Goal: Information Seeking & Learning: Learn about a topic

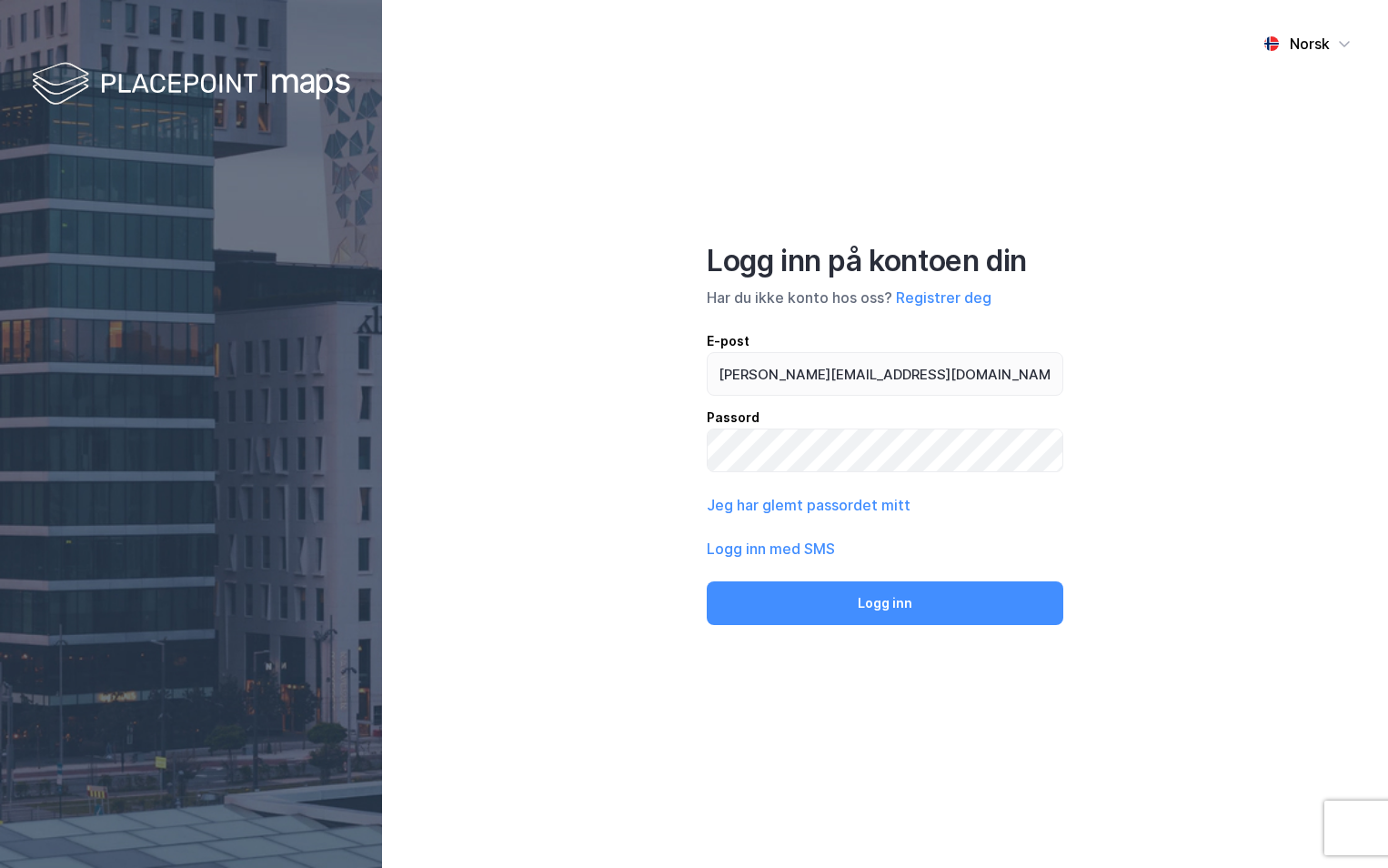
type input "[PERSON_NAME][EMAIL_ADDRESS][DOMAIN_NAME]"
click at [707, 582] on button "Logg inn" at bounding box center [885, 603] width 356 height 43
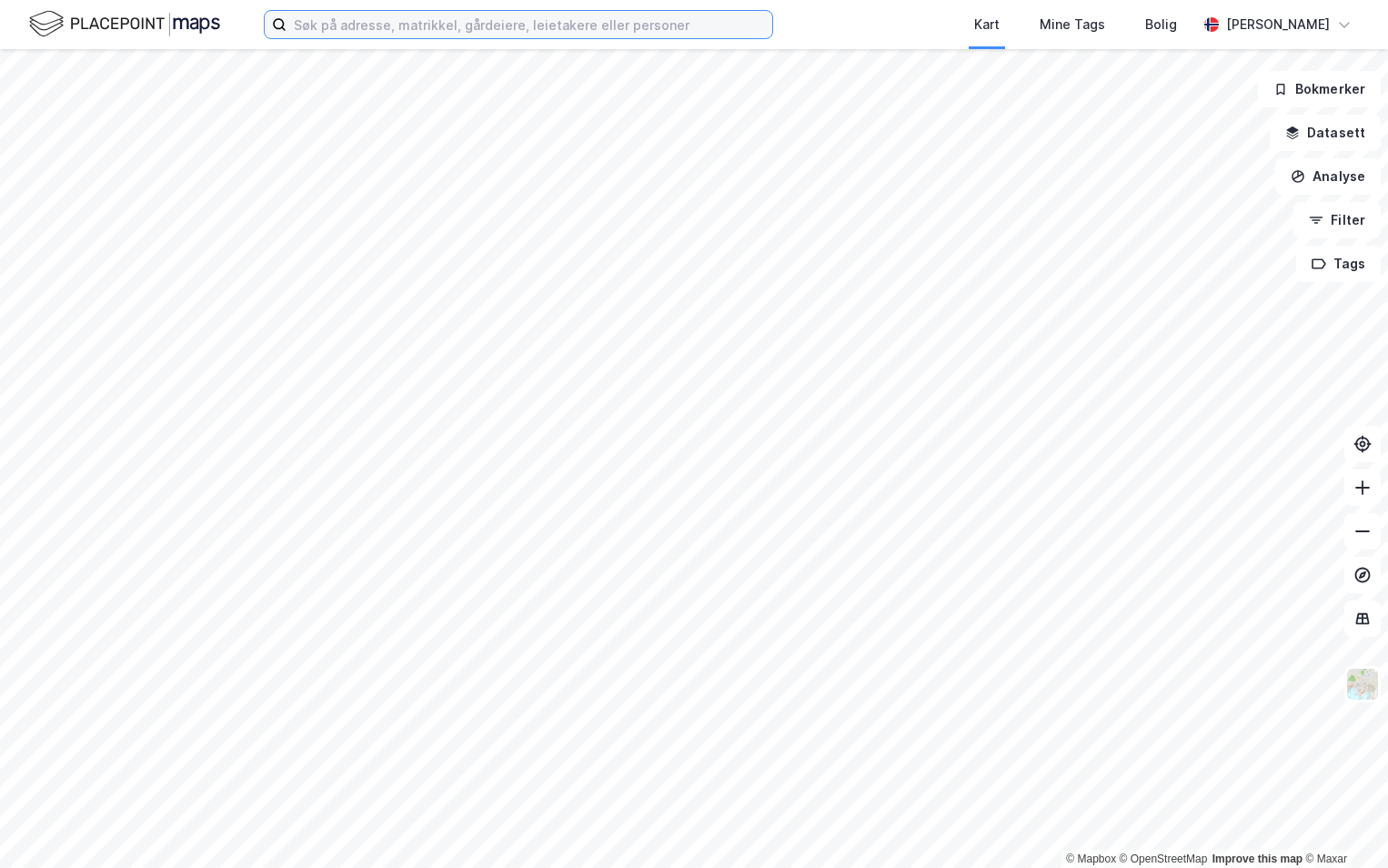
click at [313, 25] on input at bounding box center [529, 25] width 486 height 28
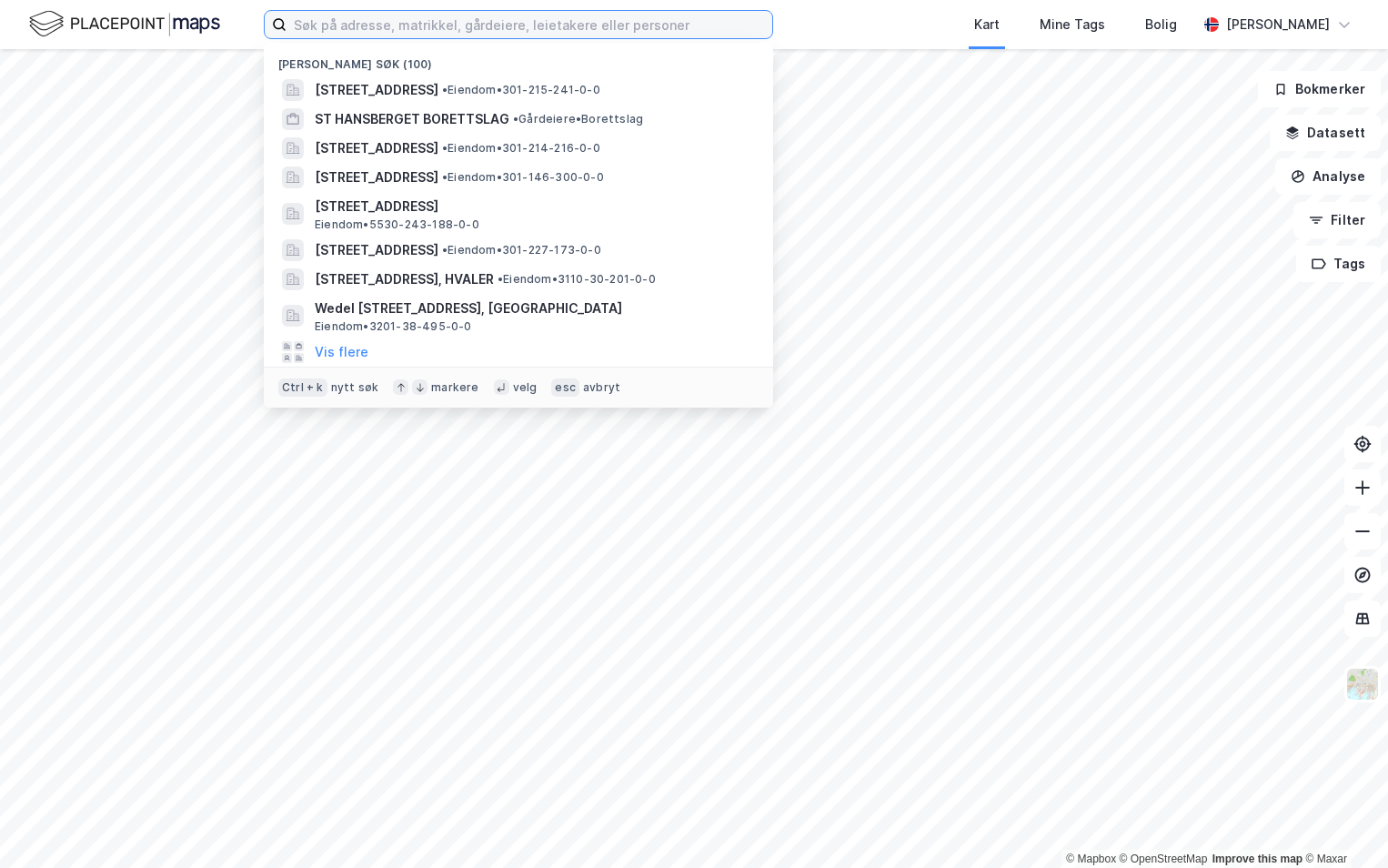
paste input "3443-22/14/0/0"
type input "3443-22/14/0/0"
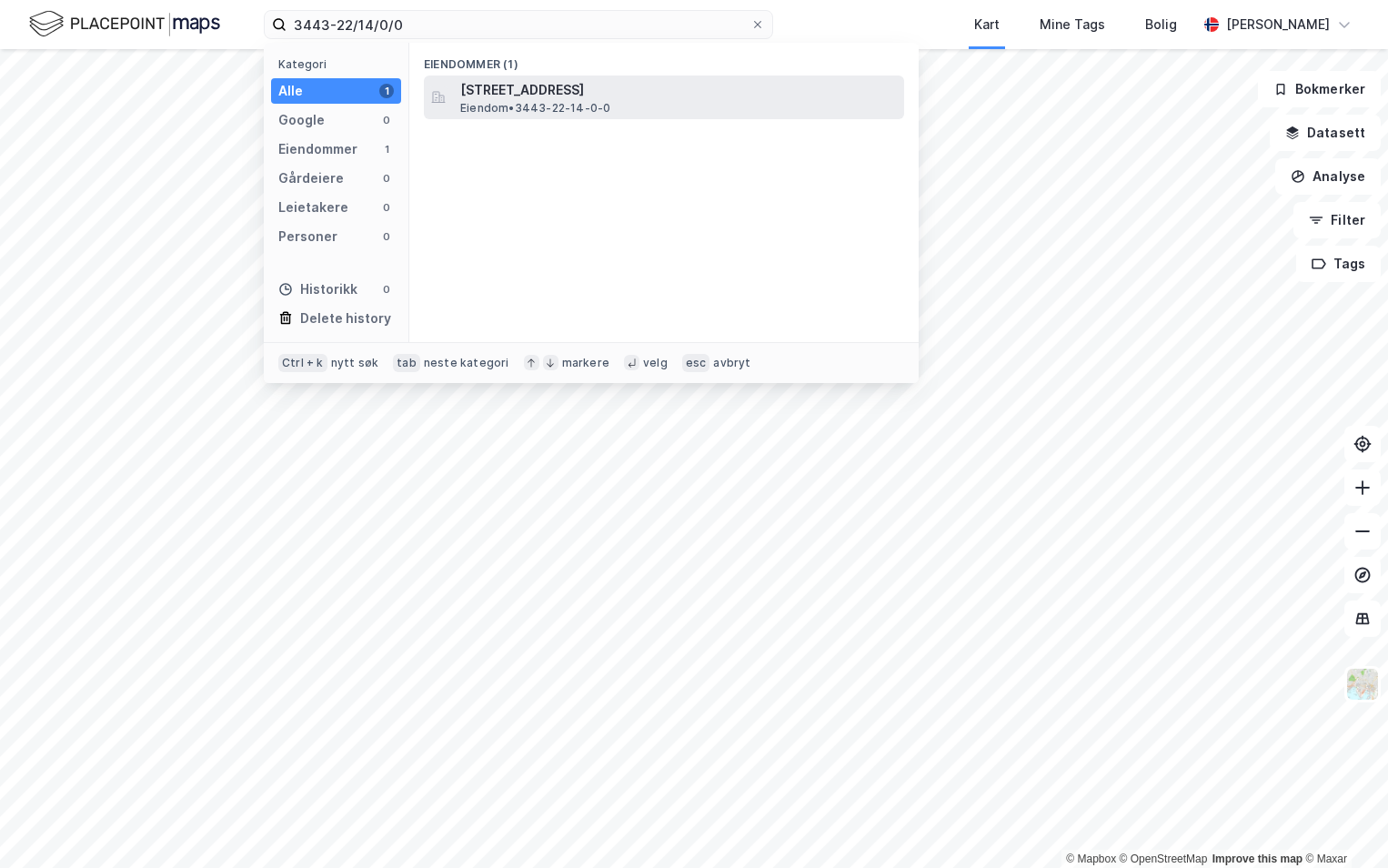
click at [588, 90] on span "[STREET_ADDRESS]" at bounding box center [678, 90] width 436 height 22
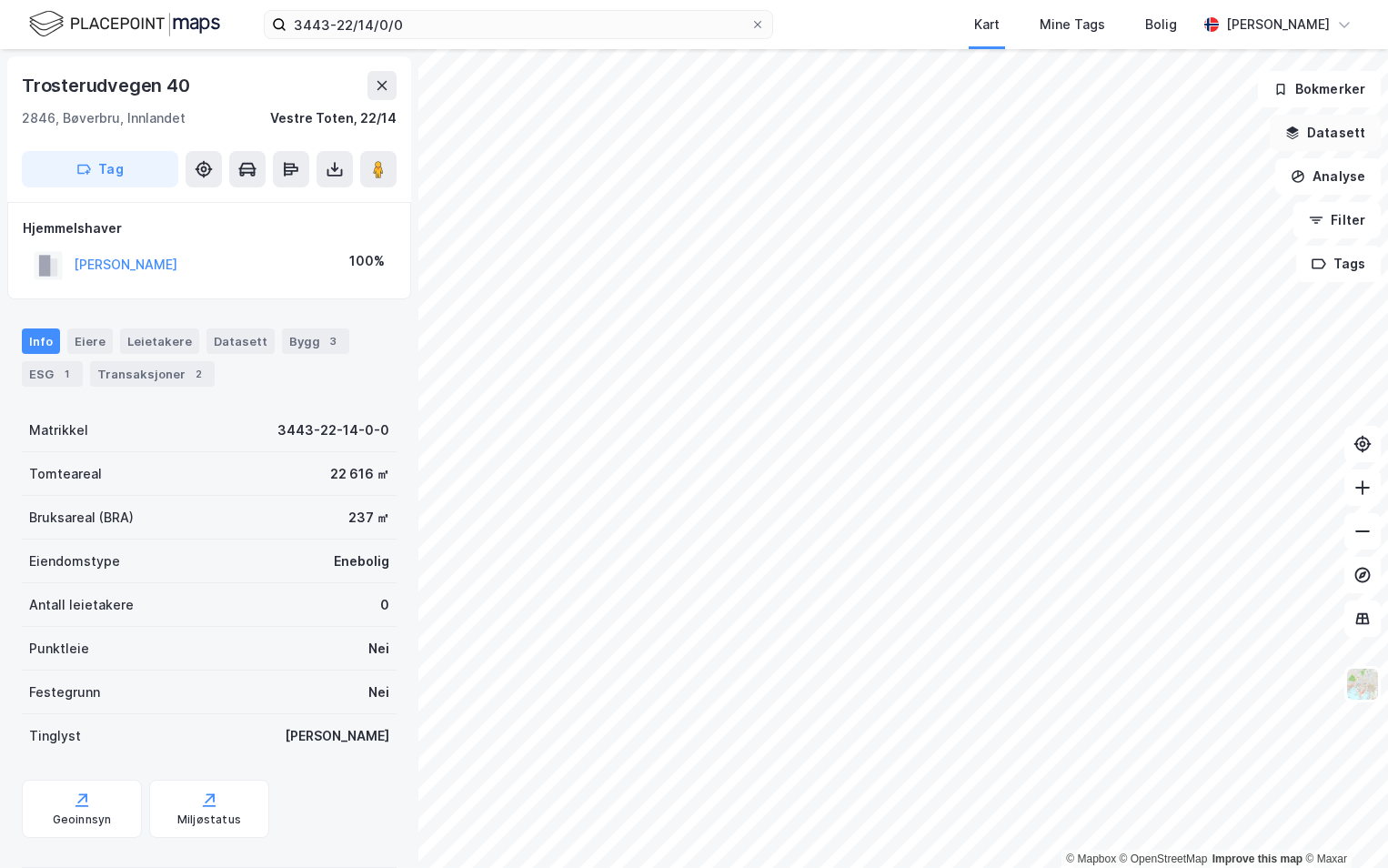
click at [1342, 135] on button "Datasett" at bounding box center [1325, 133] width 111 height 37
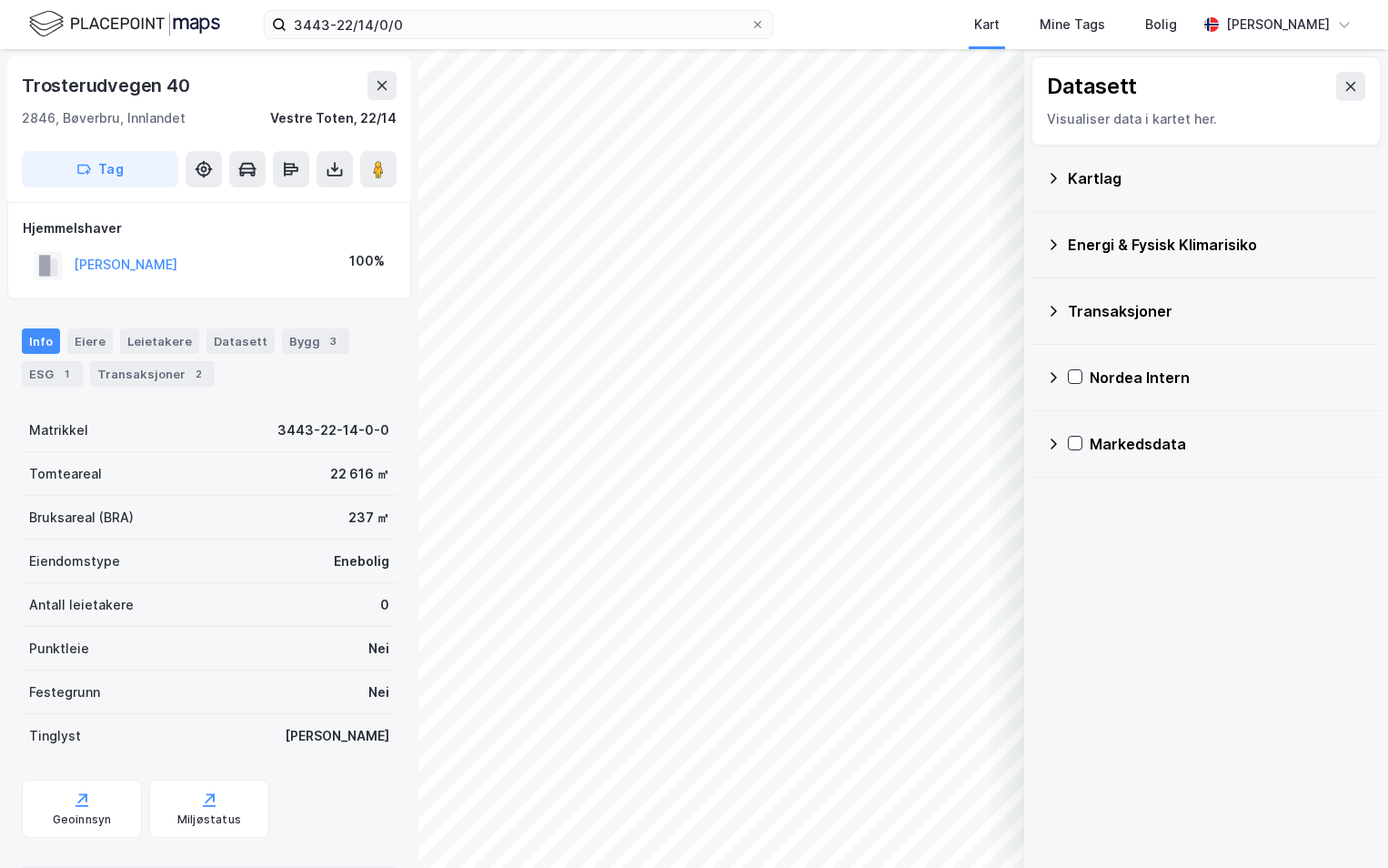
click at [1086, 187] on div "Kartlag" at bounding box center [1217, 179] width 298 height 22
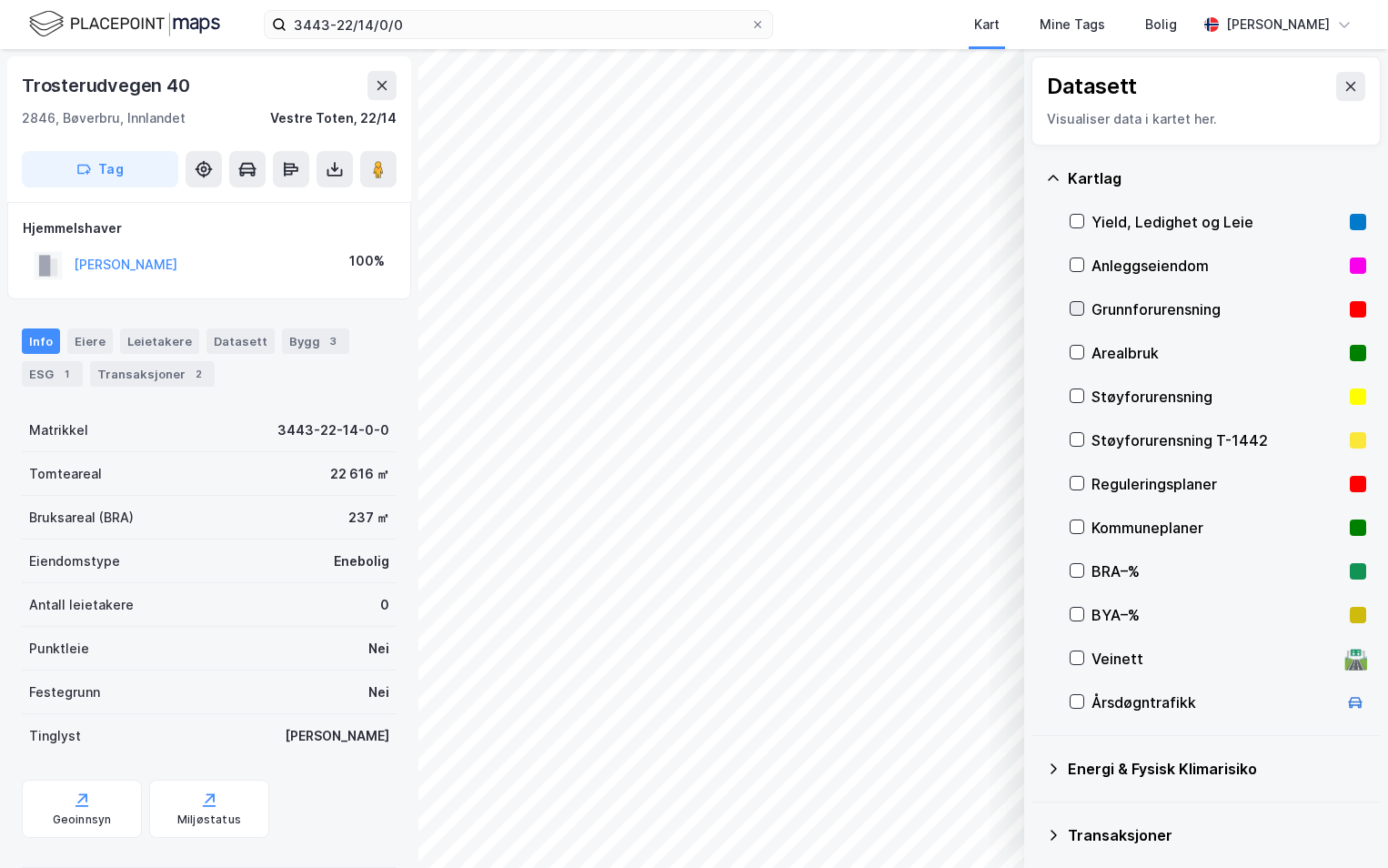
click at [1081, 314] on icon at bounding box center [1077, 308] width 13 height 13
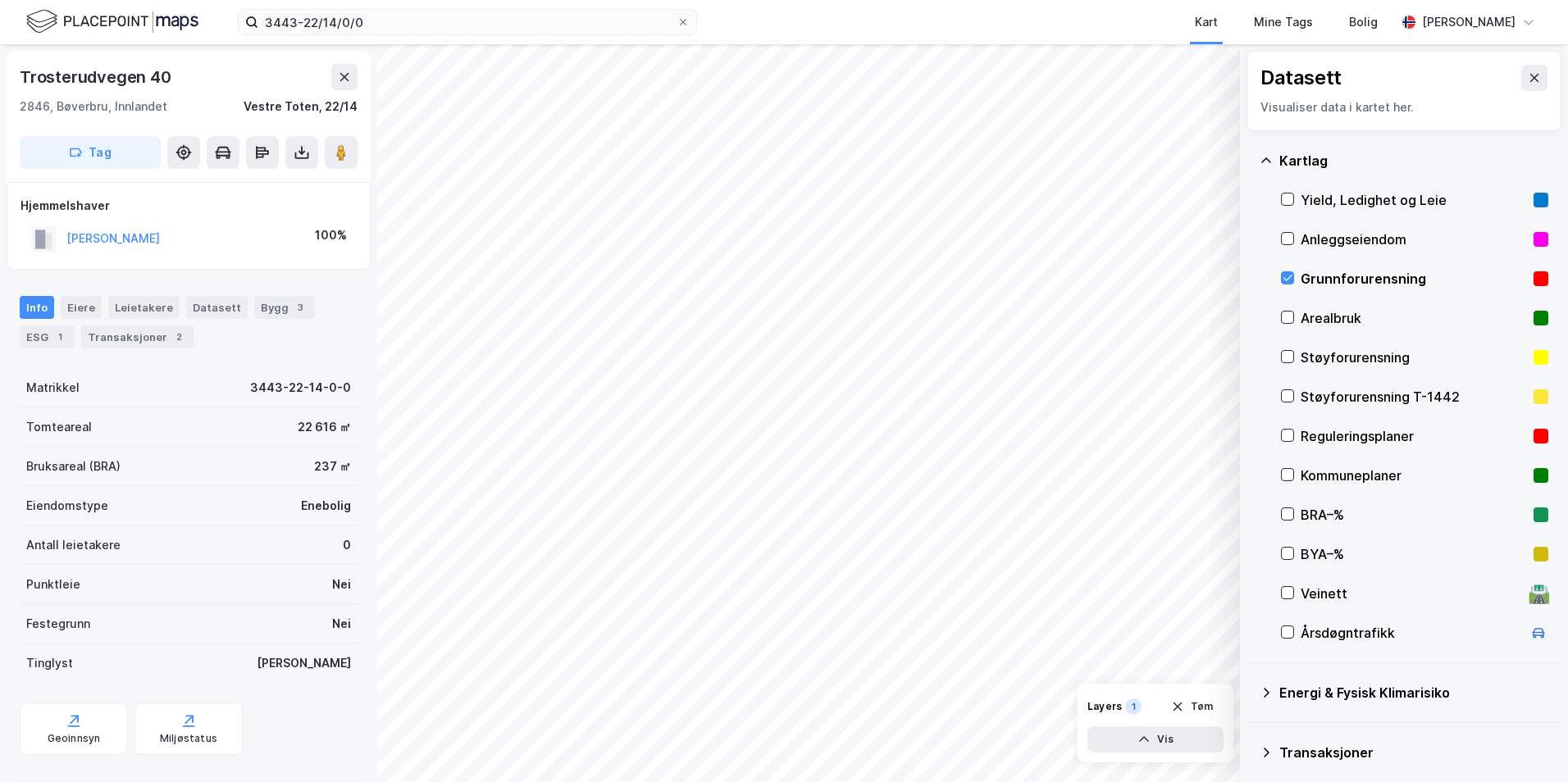
click at [1250, 692] on icon at bounding box center [1266, 692] width 13 height 13
click at [1250, 729] on icon at bounding box center [1307, 731] width 12 height 12
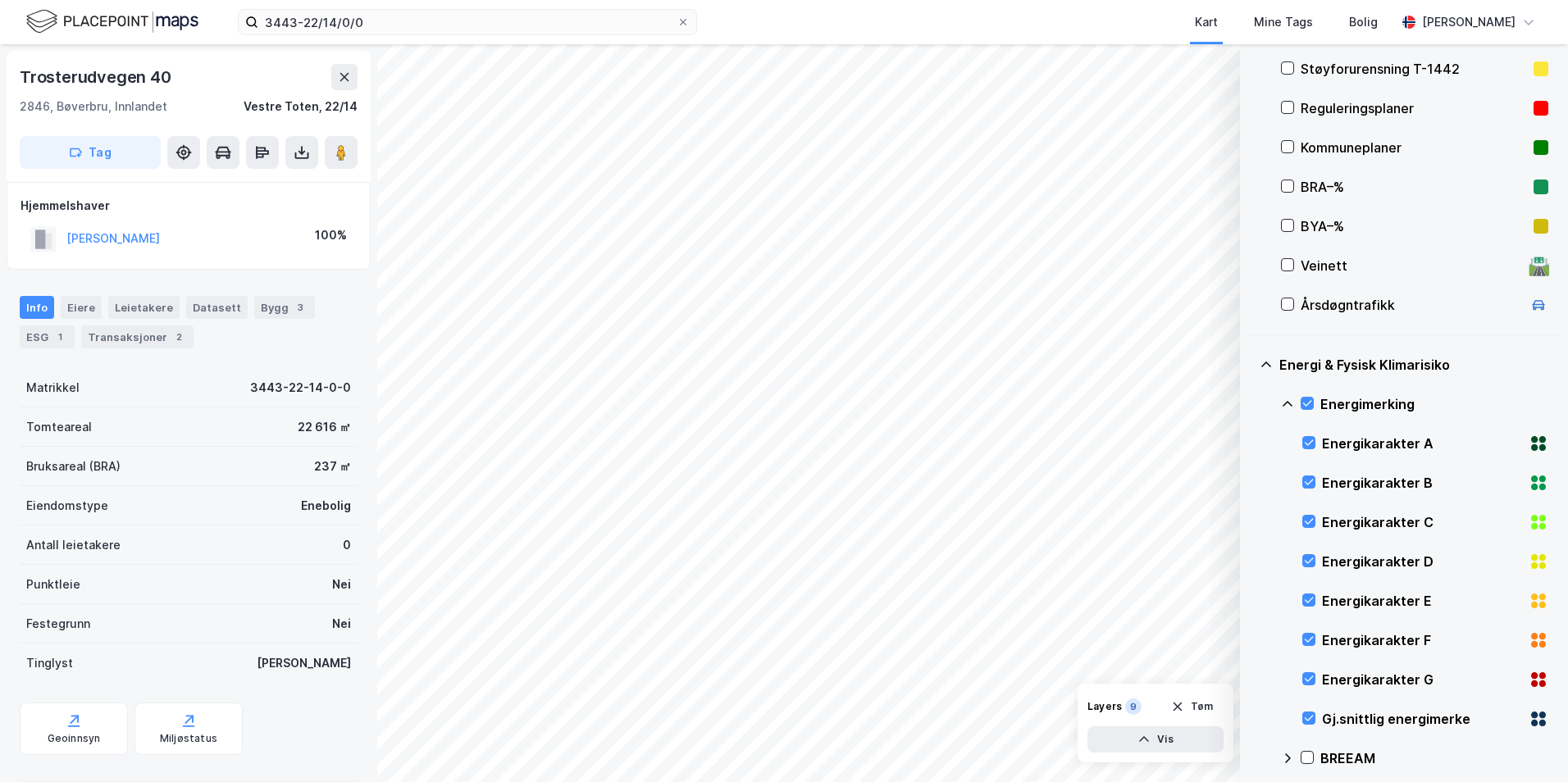
click at [1250, 401] on icon at bounding box center [1288, 404] width 13 height 13
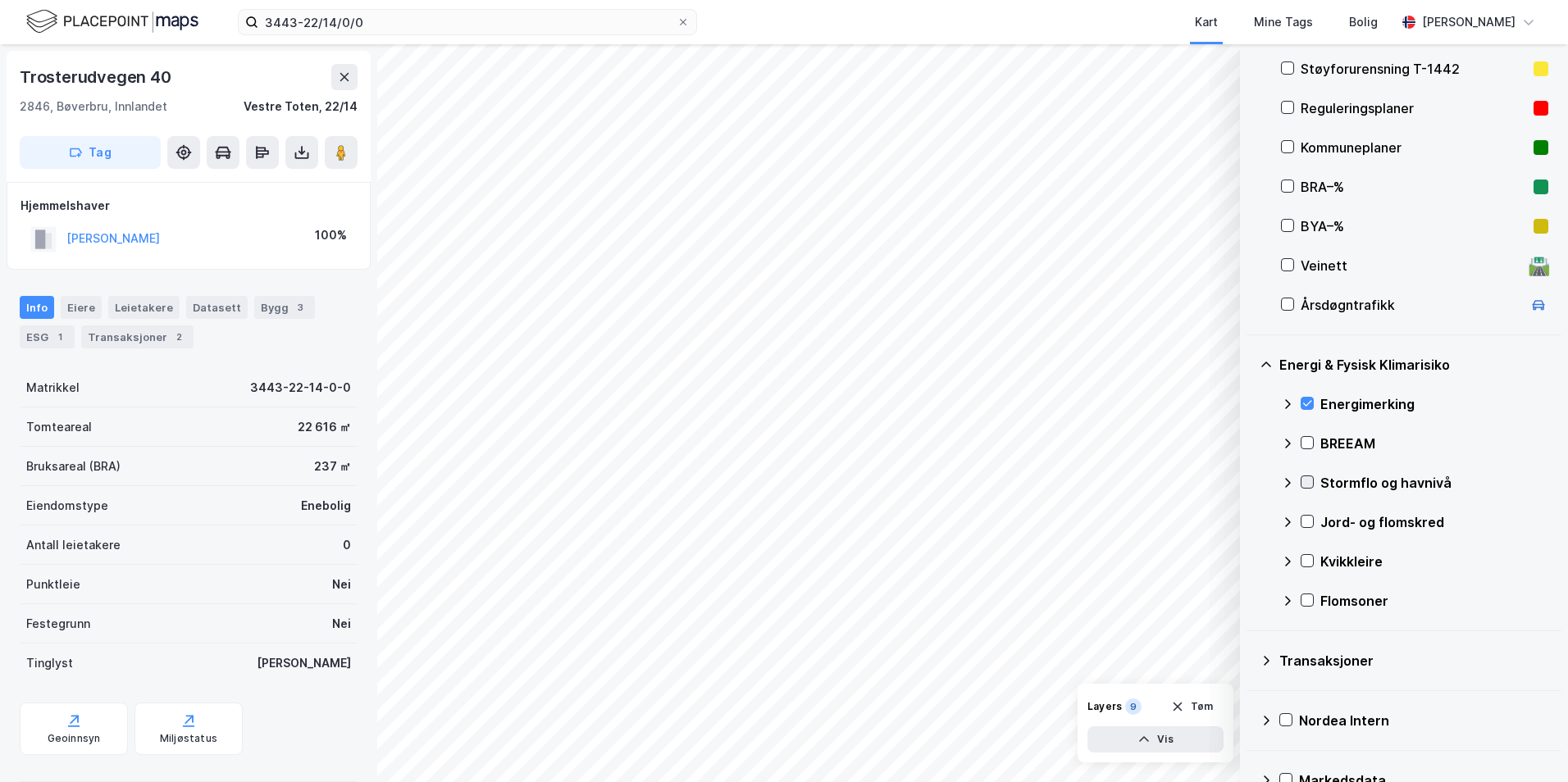
click at [1250, 483] on icon at bounding box center [1307, 482] width 12 height 12
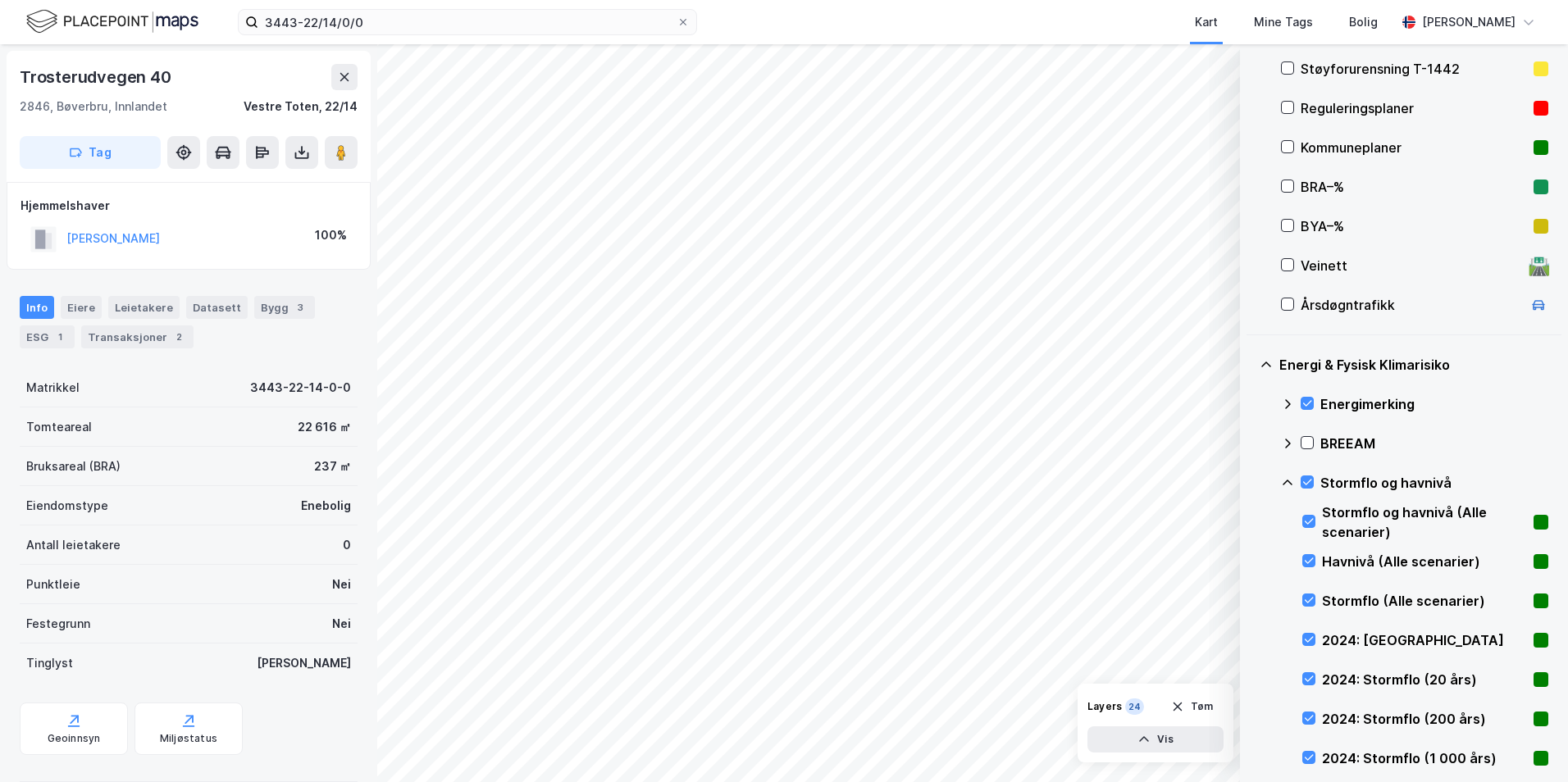
click at [1250, 480] on icon at bounding box center [1288, 482] width 10 height 6
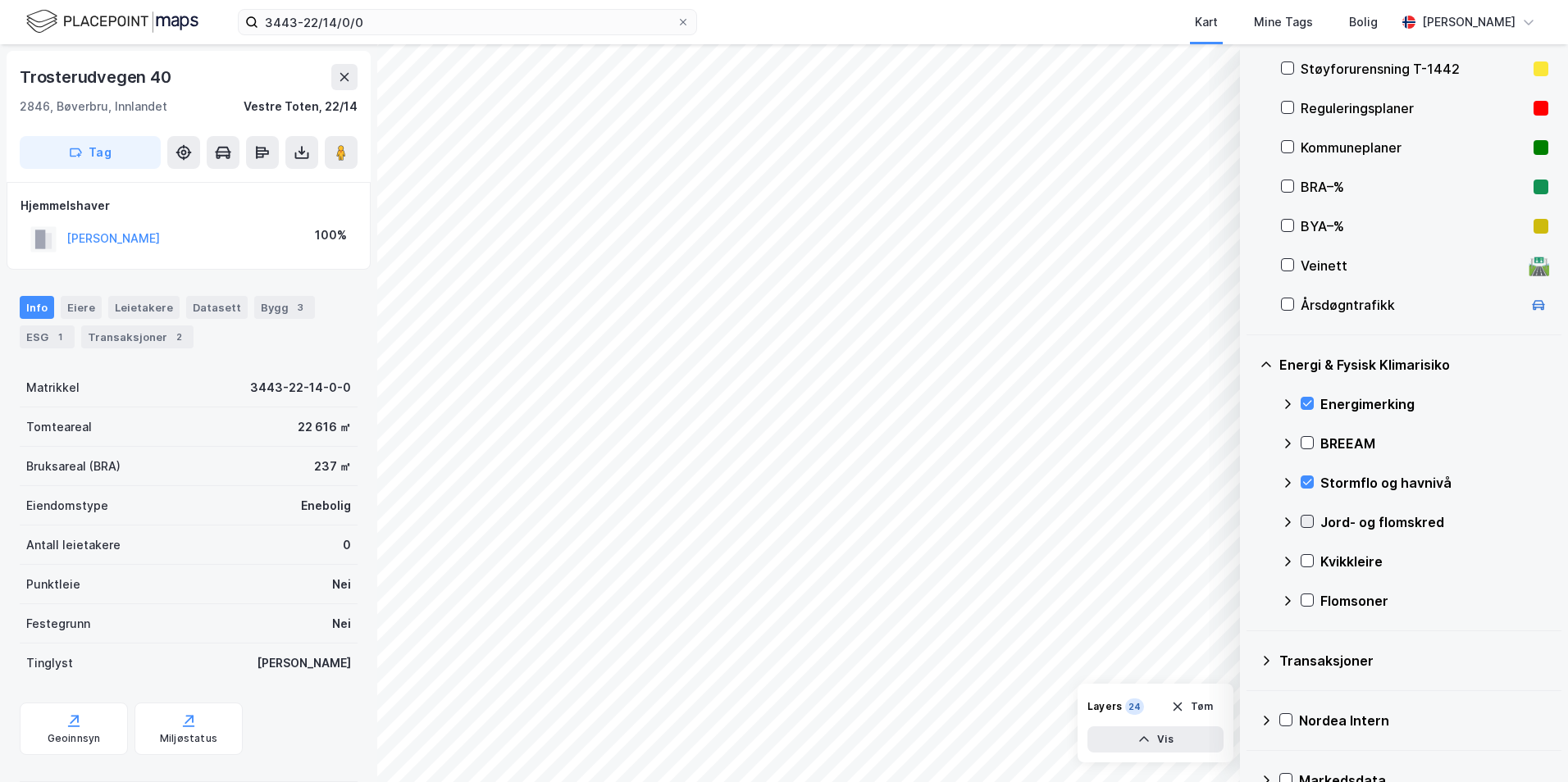
click at [1250, 520] on icon at bounding box center [1307, 522] width 12 height 12
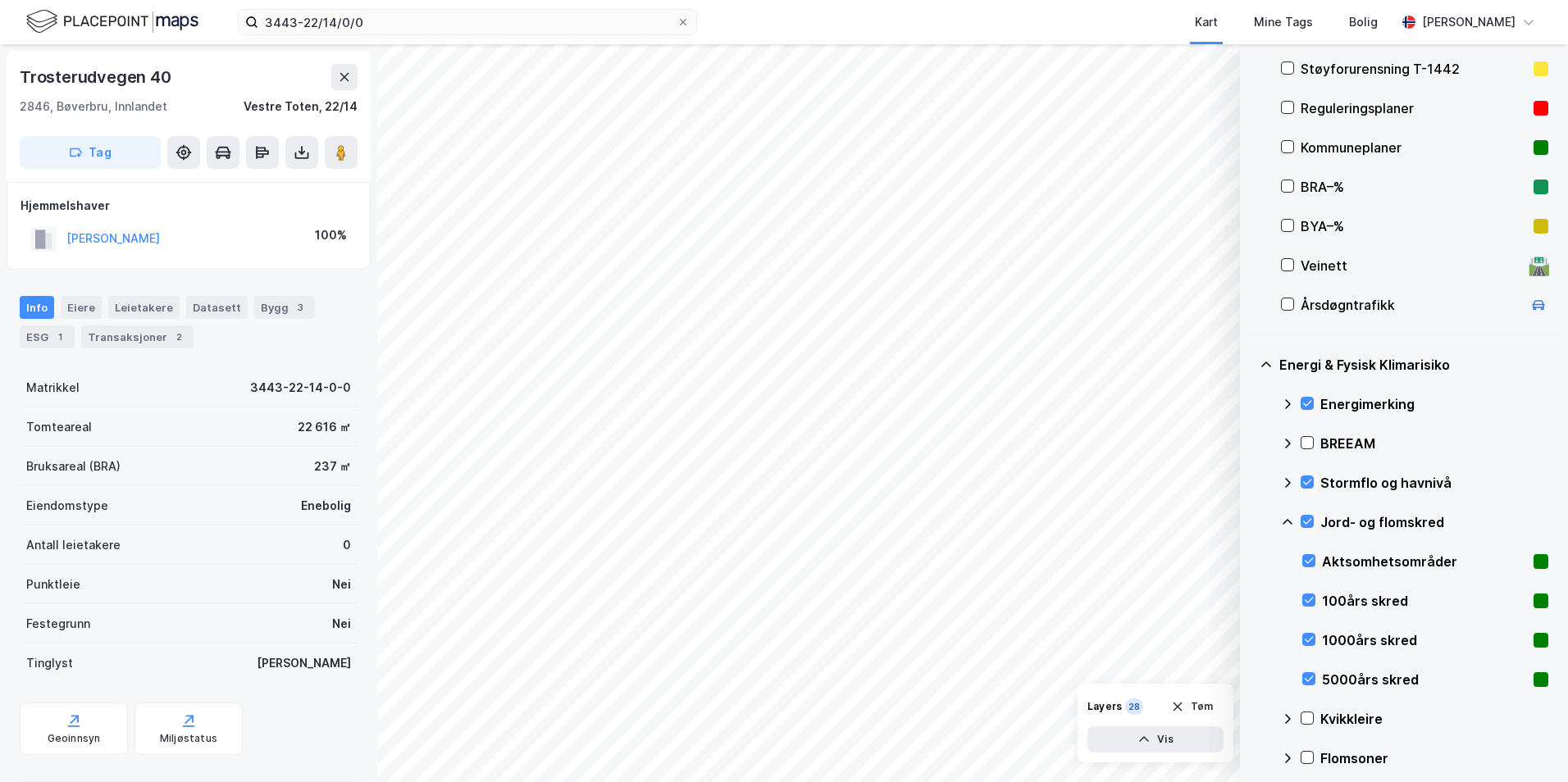
click at [1250, 524] on icon at bounding box center [1288, 522] width 13 height 13
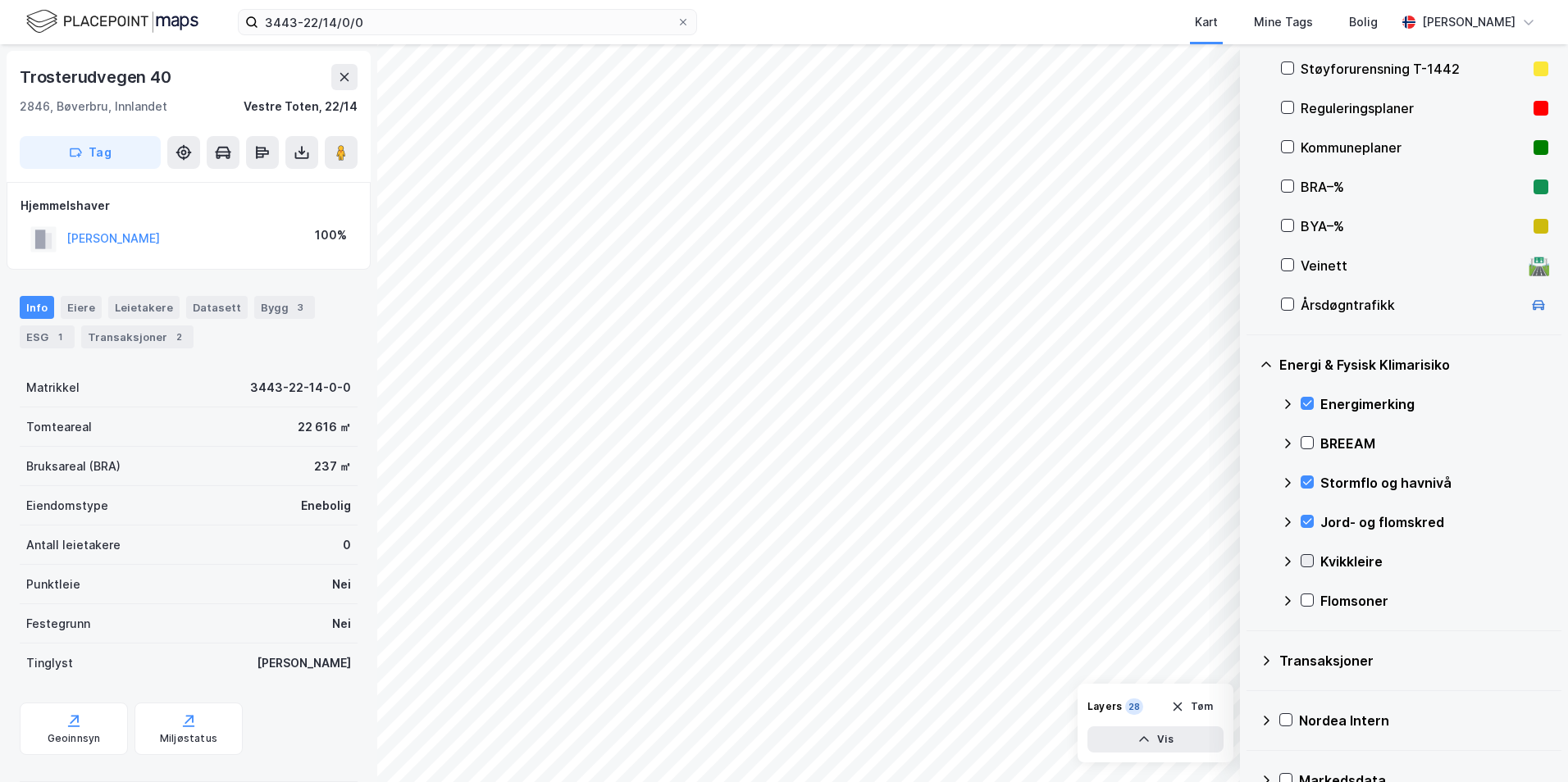
click at [1250, 563] on icon at bounding box center [1307, 561] width 12 height 12
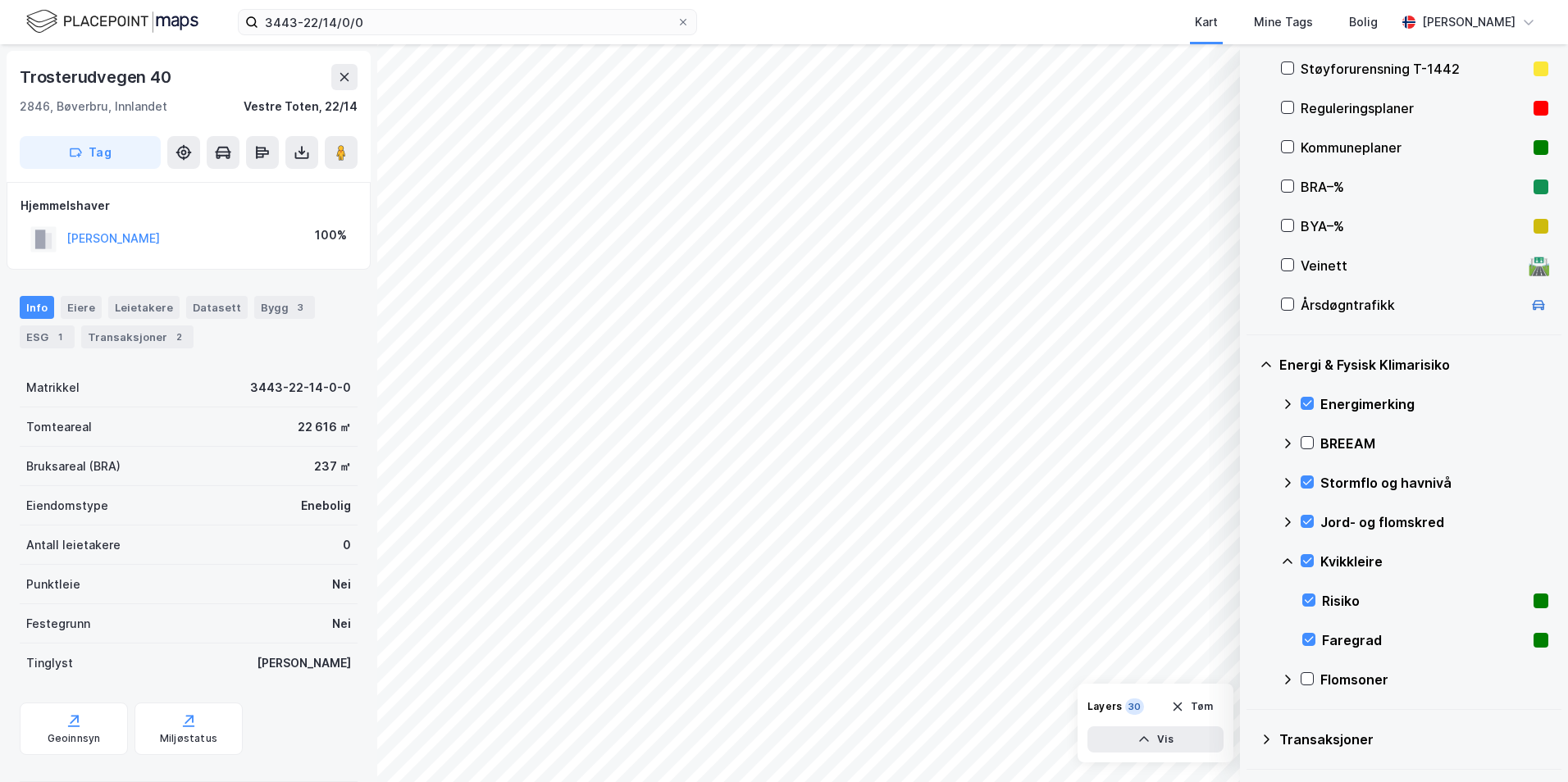
click at [1250, 559] on icon at bounding box center [1288, 561] width 13 height 13
click at [1250, 600] on icon at bounding box center [1307, 600] width 9 height 6
click at [1250, 598] on icon at bounding box center [1288, 601] width 13 height 13
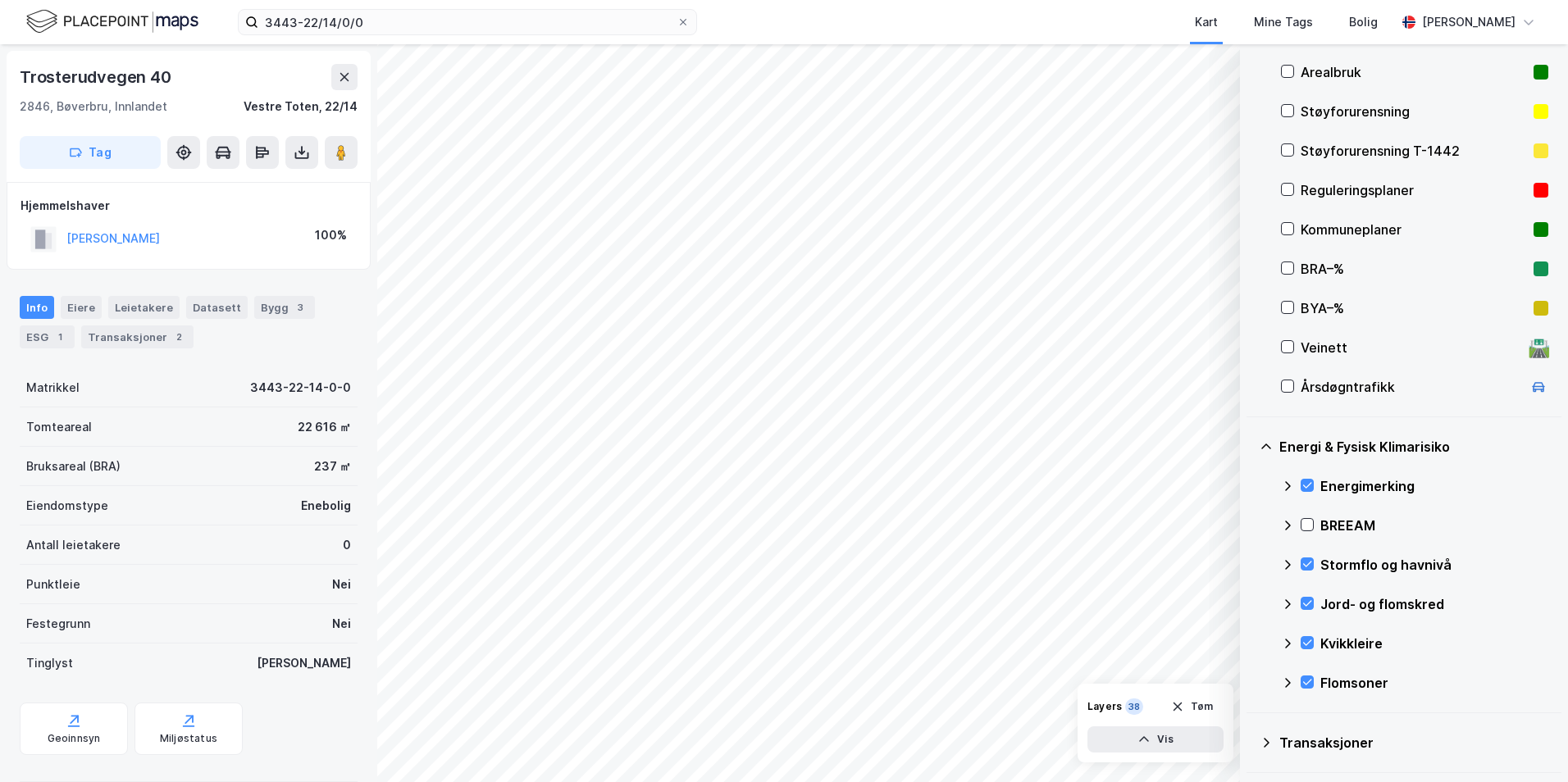
scroll to position [164, 0]
